Goal: Transaction & Acquisition: Purchase product/service

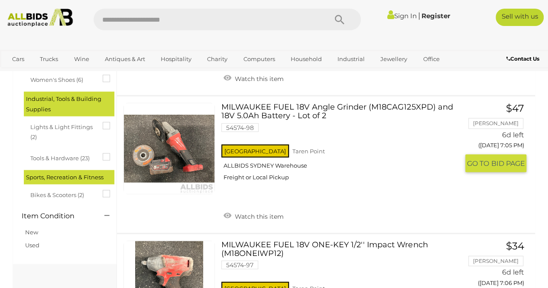
scroll to position [823, 0]
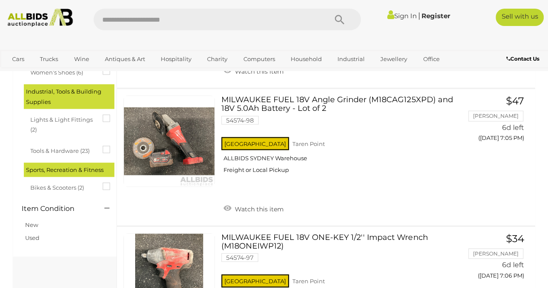
click at [270, 26] on input "text" at bounding box center [206, 20] width 225 height 22
type input "****"
click at [337, 16] on icon "Search" at bounding box center [339, 19] width 10 height 13
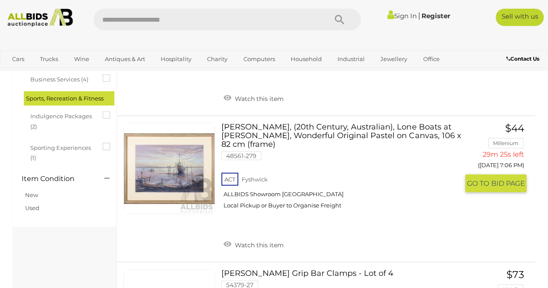
scroll to position [1083, 0]
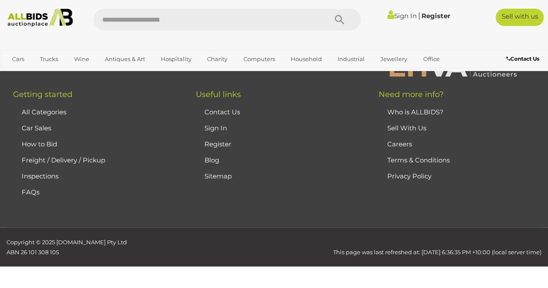
scroll to position [440, 0]
